Goal: Task Accomplishment & Management: Use online tool/utility

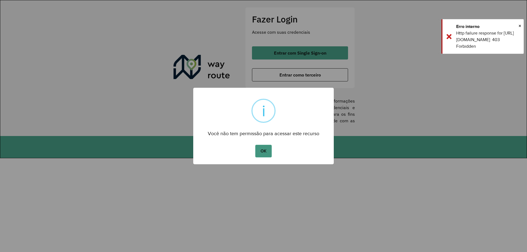
click at [269, 149] on button "OK" at bounding box center [263, 151] width 16 height 13
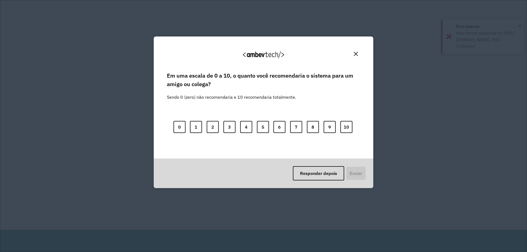
click at [287, 95] on label "Sendo 0 (zero) não recomendaria e 10 recomendaria totalmente." at bounding box center [231, 93] width 129 height 13
click at [304, 178] on button "Responder depois" at bounding box center [318, 173] width 51 height 14
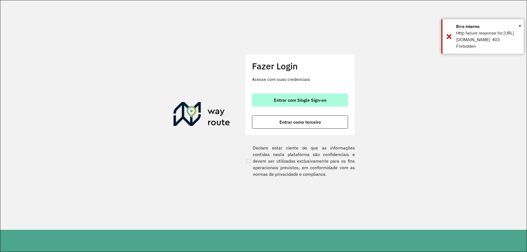
click at [277, 97] on button "Entrar com Single Sign-on" at bounding box center [300, 100] width 96 height 13
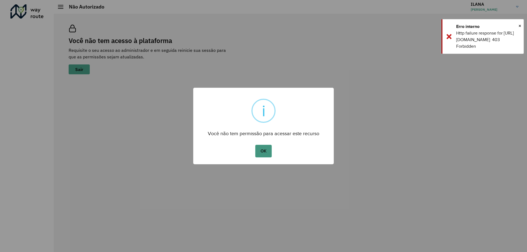
click at [263, 146] on button "OK" at bounding box center [263, 151] width 16 height 13
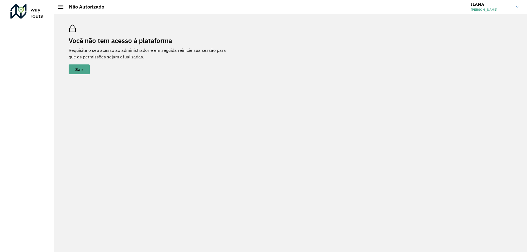
click at [499, 4] on h3 "ILANA" at bounding box center [491, 4] width 41 height 5
click at [493, 28] on link "Encerrar sessão" at bounding box center [496, 27] width 48 height 17
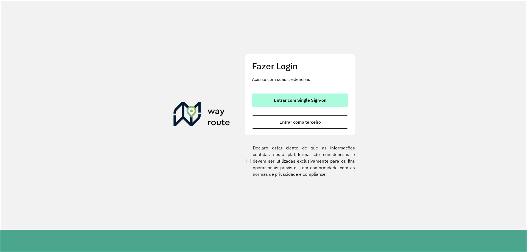
click at [263, 101] on button "Entrar com Single Sign-on" at bounding box center [300, 100] width 96 height 13
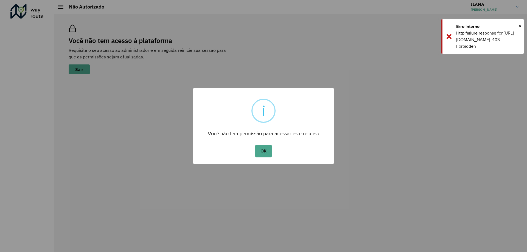
click at [507, 17] on div "× i Você não tem permissão para acessar este recurso OK No Cancel" at bounding box center [263, 126] width 527 height 252
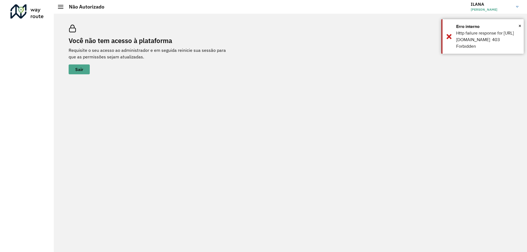
click at [517, 9] on link "[PERSON_NAME] [PERSON_NAME]" at bounding box center [497, 7] width 52 height 14
click at [523, 25] on div "× Erro interno Http failure response for [URL][DOMAIN_NAME]: 403 Forbidden" at bounding box center [483, 36] width 82 height 35
click at [497, 9] on span "[PERSON_NAME]" at bounding box center [491, 9] width 41 height 5
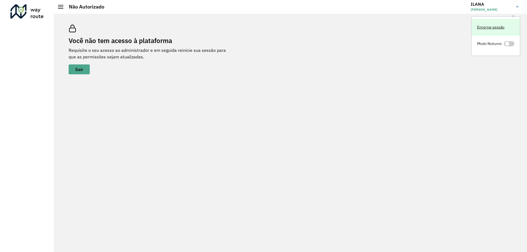
click at [492, 26] on link "Encerrar sessão" at bounding box center [496, 27] width 48 height 17
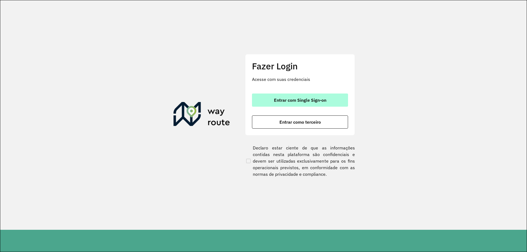
click at [280, 96] on button "Entrar com Single Sign-on" at bounding box center [300, 100] width 96 height 13
